Goal: Find specific page/section: Find specific page/section

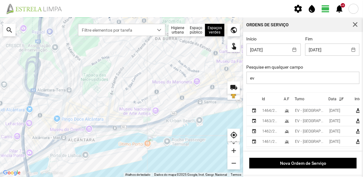
scroll to position [16, 0]
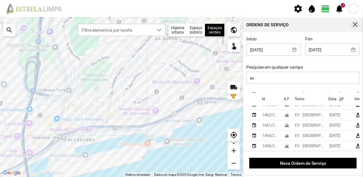
click at [356, 27] on span "button" at bounding box center [356, 25] width 6 height 6
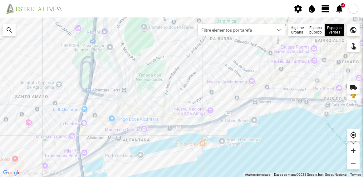
click at [270, 31] on span "Filtre elementos por tarefa" at bounding box center [235, 30] width 75 height 12
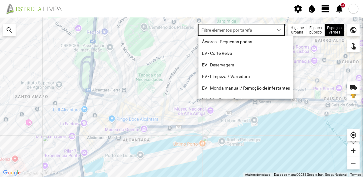
scroll to position [3, 26]
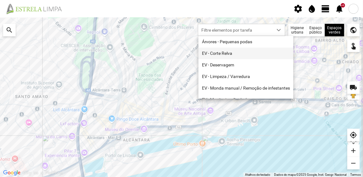
click at [229, 56] on li "EV - Corte Relva" at bounding box center [246, 53] width 95 height 12
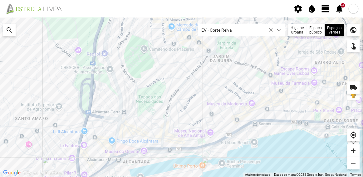
drag, startPoint x: 271, startPoint y: 69, endPoint x: 253, endPoint y: 91, distance: 28.6
click at [253, 91] on div at bounding box center [181, 96] width 363 height 159
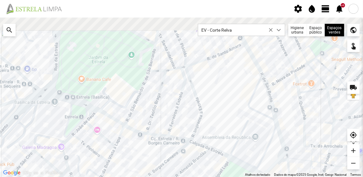
drag, startPoint x: 245, startPoint y: 73, endPoint x: 227, endPoint y: 111, distance: 41.9
click at [227, 111] on div at bounding box center [181, 96] width 363 height 159
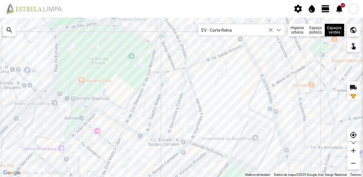
click at [203, 89] on div at bounding box center [181, 96] width 363 height 159
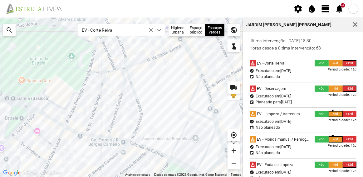
click at [205, 101] on div at bounding box center [121, 96] width 243 height 159
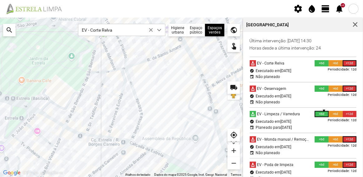
click at [144, 91] on div at bounding box center [121, 96] width 243 height 159
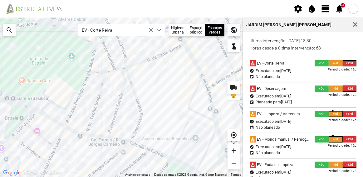
click at [201, 104] on div at bounding box center [121, 96] width 243 height 159
